Goal: Task Accomplishment & Management: Manage account settings

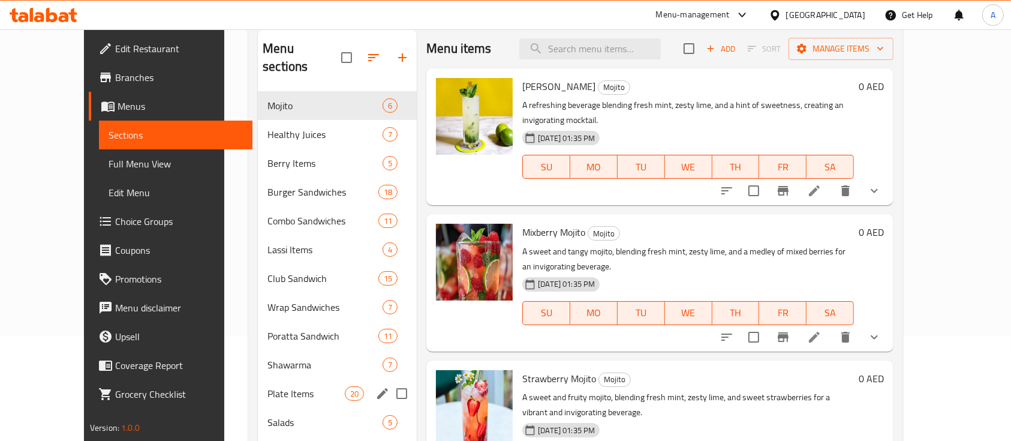
scroll to position [185, 0]
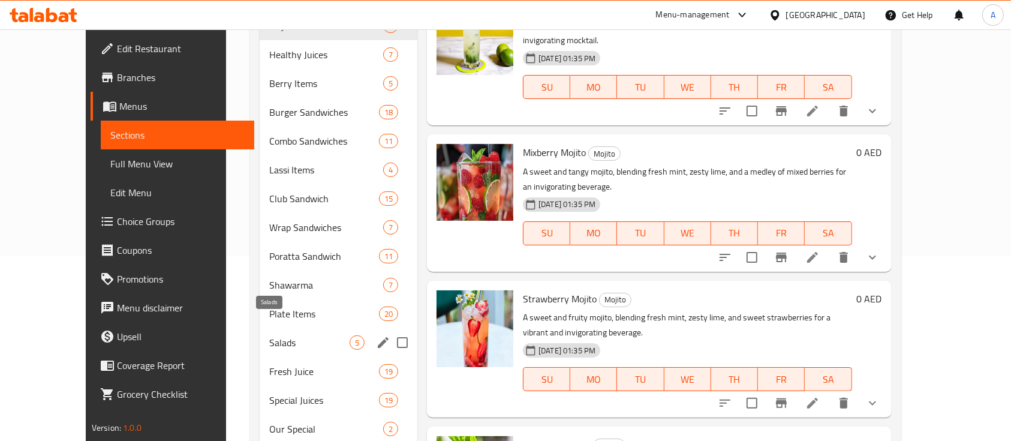
click at [269, 335] on span "Salads" at bounding box center [309, 342] width 80 height 14
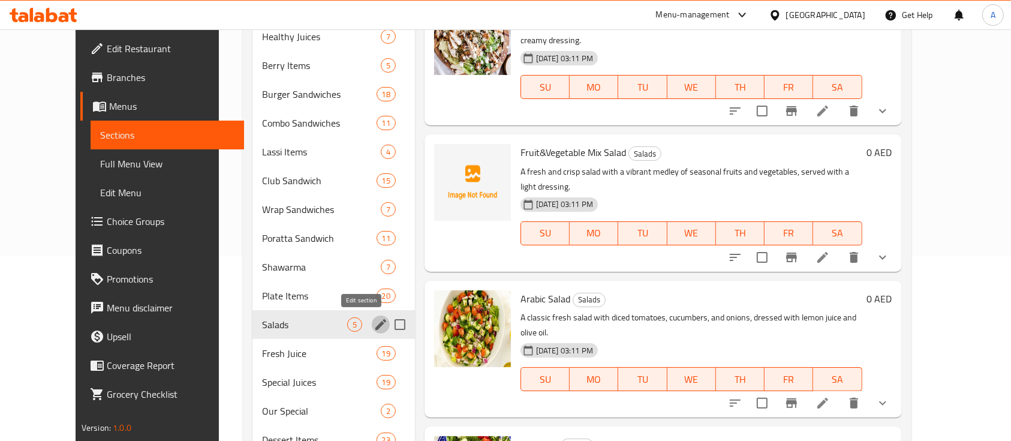
click at [375, 324] on icon "edit" at bounding box center [380, 324] width 11 height 11
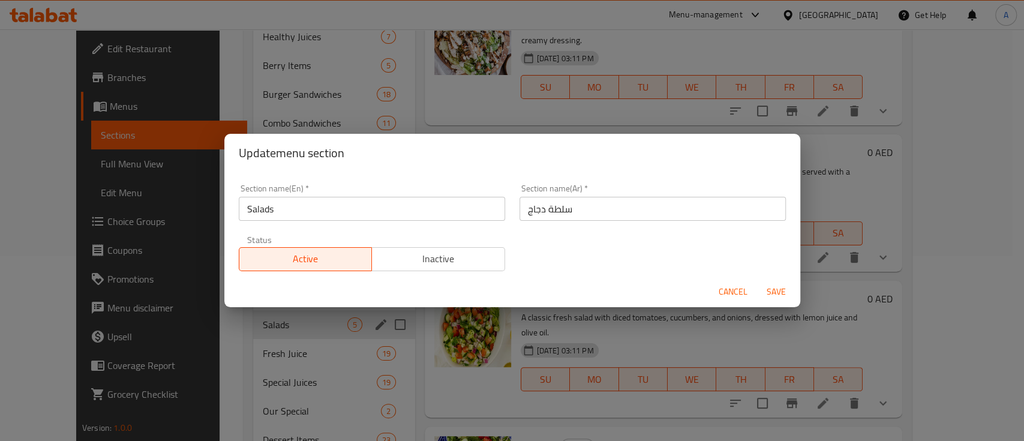
click at [225, 318] on div "Update menu section Section name(En)   * Salads Section name(En) * Section name…" at bounding box center [512, 220] width 1024 height 441
drag, startPoint x: 734, startPoint y: 292, endPoint x: 697, endPoint y: 311, distance: 41.6
click at [733, 292] on span "Cancel" at bounding box center [732, 291] width 29 height 15
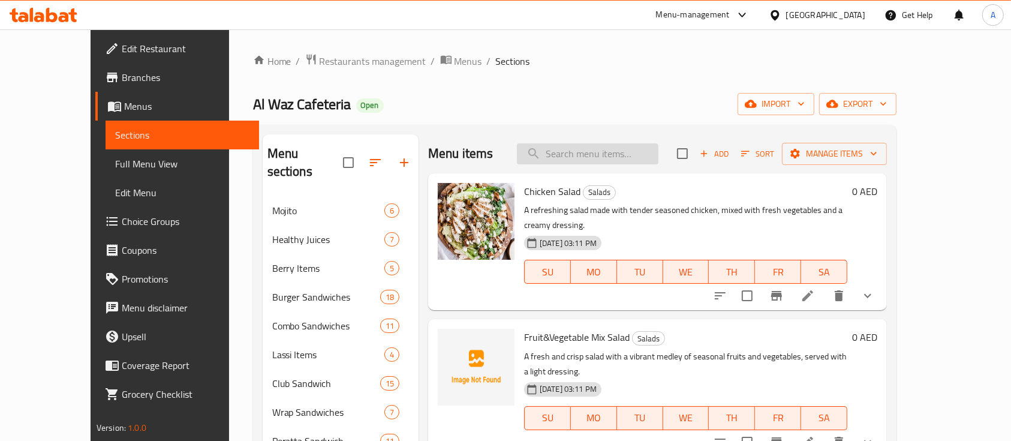
click at [632, 155] on input "search" at bounding box center [588, 153] width 142 height 21
click at [628, 157] on input "search" at bounding box center [588, 153] width 142 height 21
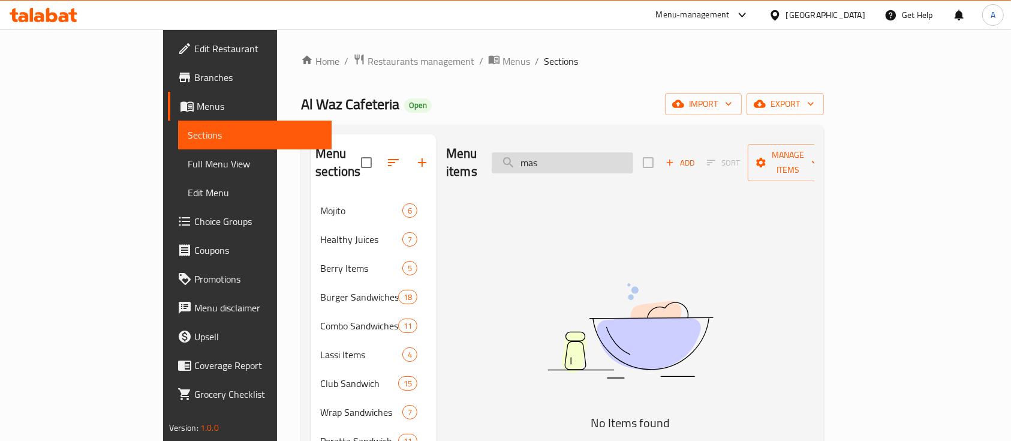
click at [602, 155] on input "mas" at bounding box center [563, 162] width 142 height 21
type input "s"
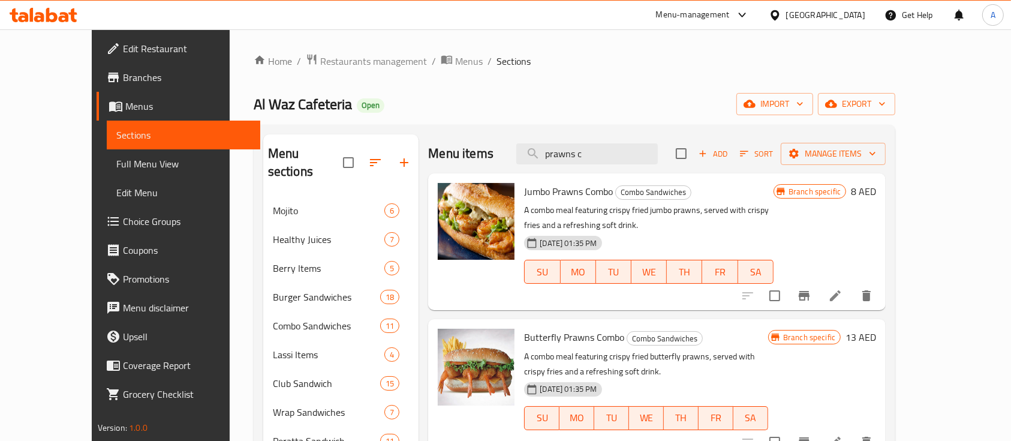
type input "prawns c"
